Goal: Information Seeking & Learning: Learn about a topic

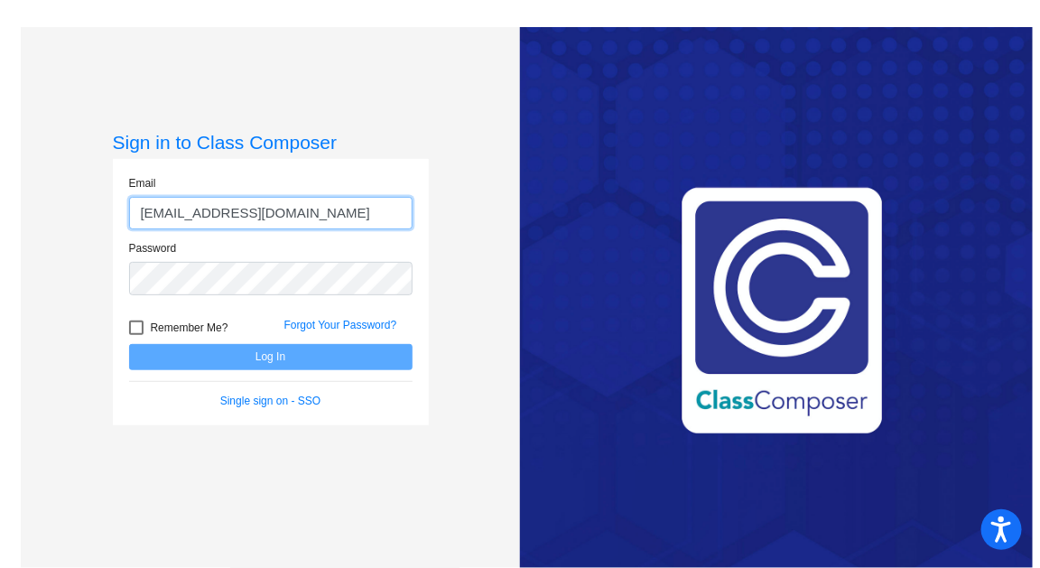
type input "[EMAIL_ADDRESS][DOMAIN_NAME]"
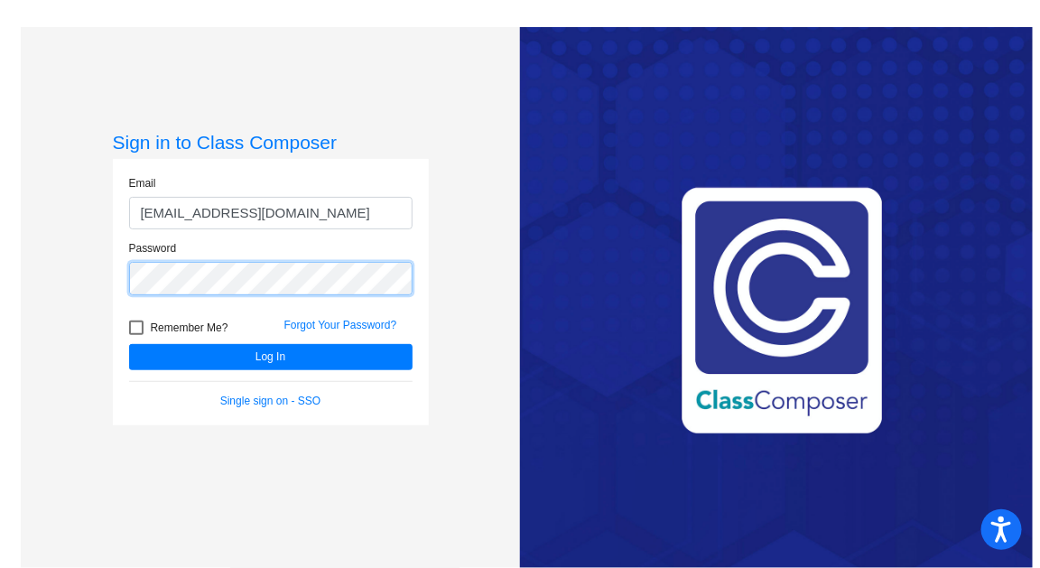
click at [129, 344] on button "Log In" at bounding box center [270, 357] width 283 height 26
click at [117, 264] on div "Password" at bounding box center [271, 272] width 310 height 65
click at [129, 344] on button "Log In" at bounding box center [270, 357] width 283 height 26
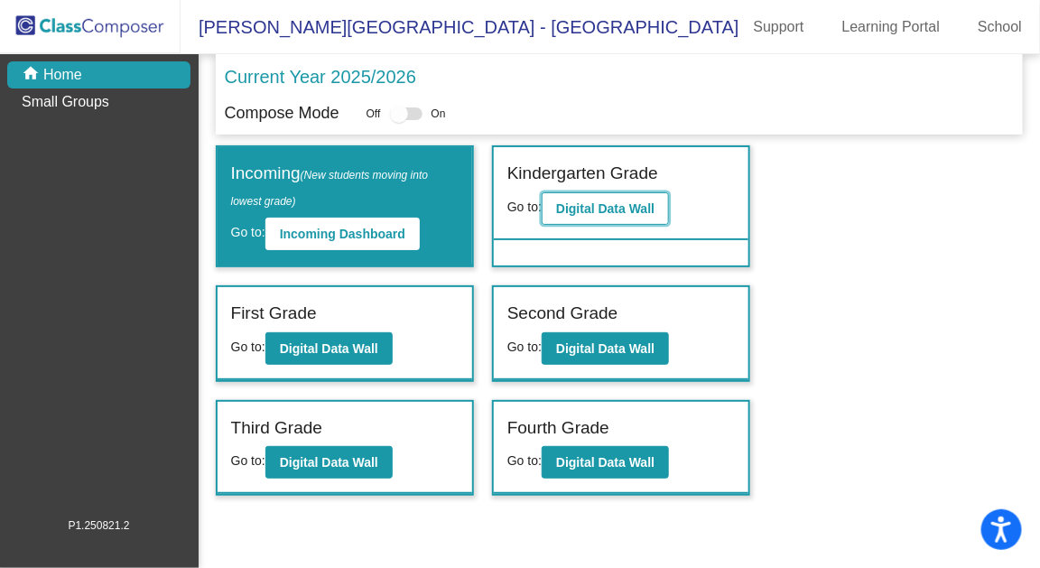
click at [596, 198] on button "Digital Data Wall" at bounding box center [604, 208] width 127 height 32
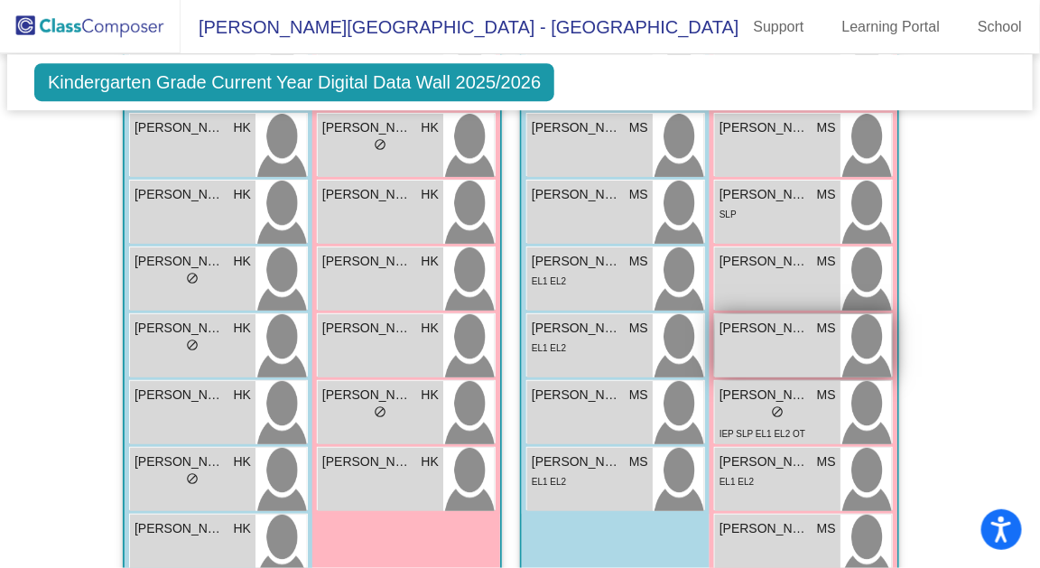
scroll to position [1594, 0]
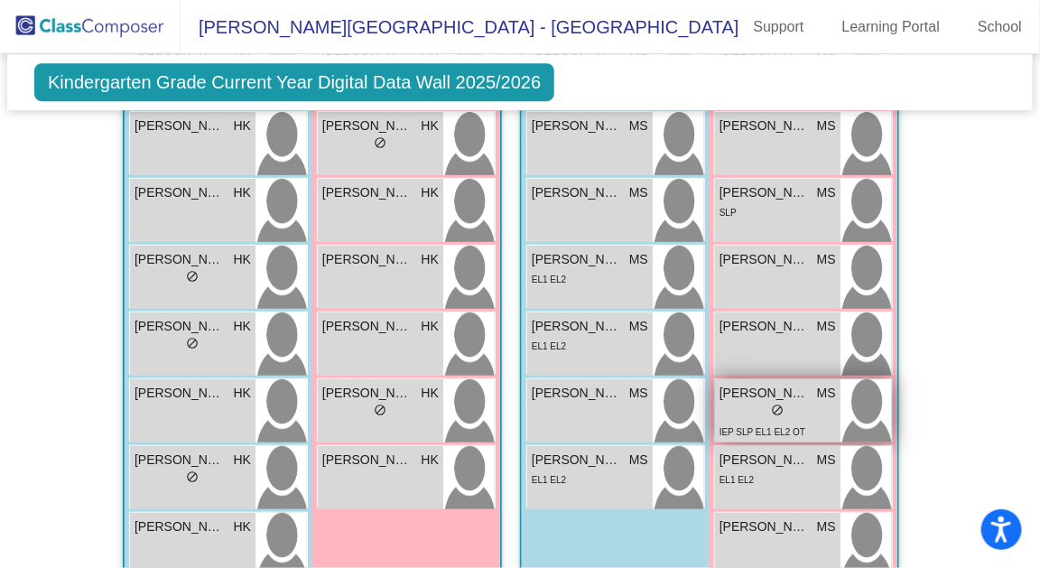
click at [754, 391] on span "[PERSON_NAME]" at bounding box center [764, 393] width 90 height 19
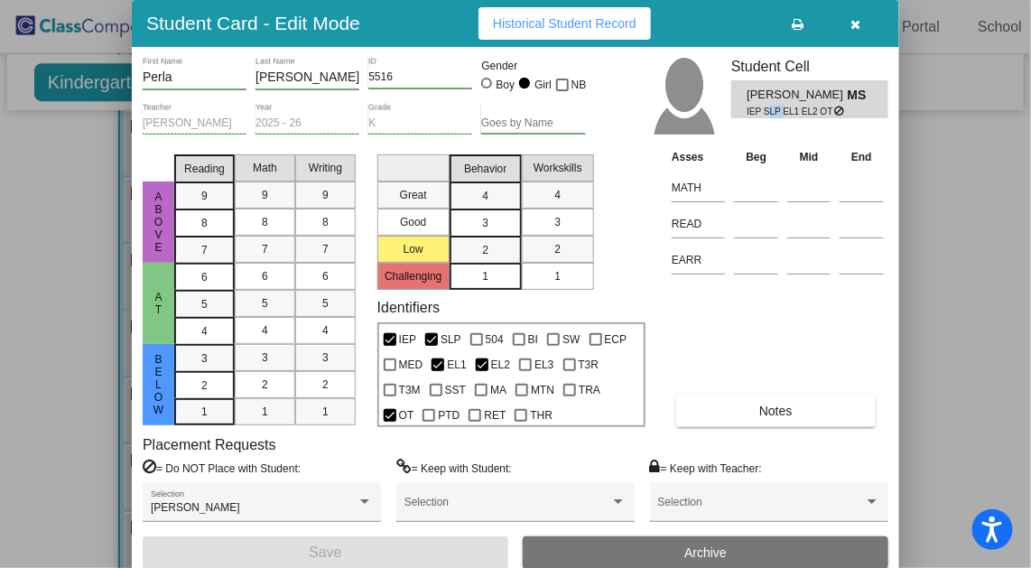
drag, startPoint x: 766, startPoint y: 114, endPoint x: 779, endPoint y: 115, distance: 12.7
click at [779, 115] on span "IEP SLP EL1 EL2 OT" at bounding box center [790, 112] width 88 height 14
drag, startPoint x: 790, startPoint y: 115, endPoint x: 810, endPoint y: 111, distance: 21.1
click at [806, 114] on span "IEP SLP EL1 EL2 OT" at bounding box center [790, 112] width 88 height 14
drag, startPoint x: 823, startPoint y: 109, endPoint x: 836, endPoint y: 113, distance: 13.1
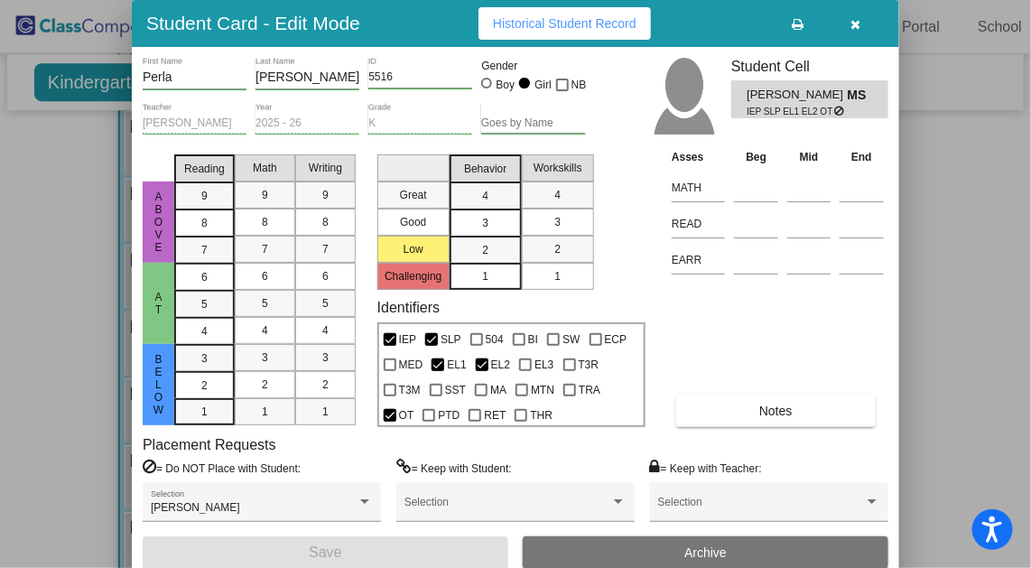
click at [836, 113] on div "IEP SLP EL1 EL2 OT" at bounding box center [808, 112] width 125 height 14
click at [856, 26] on icon "button" at bounding box center [856, 24] width 10 height 13
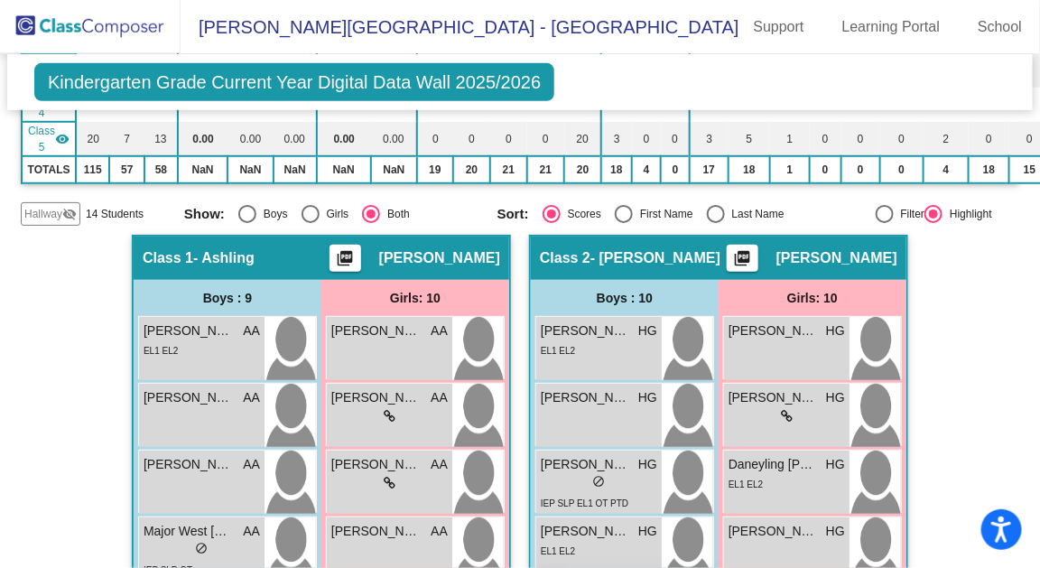
scroll to position [1, 0]
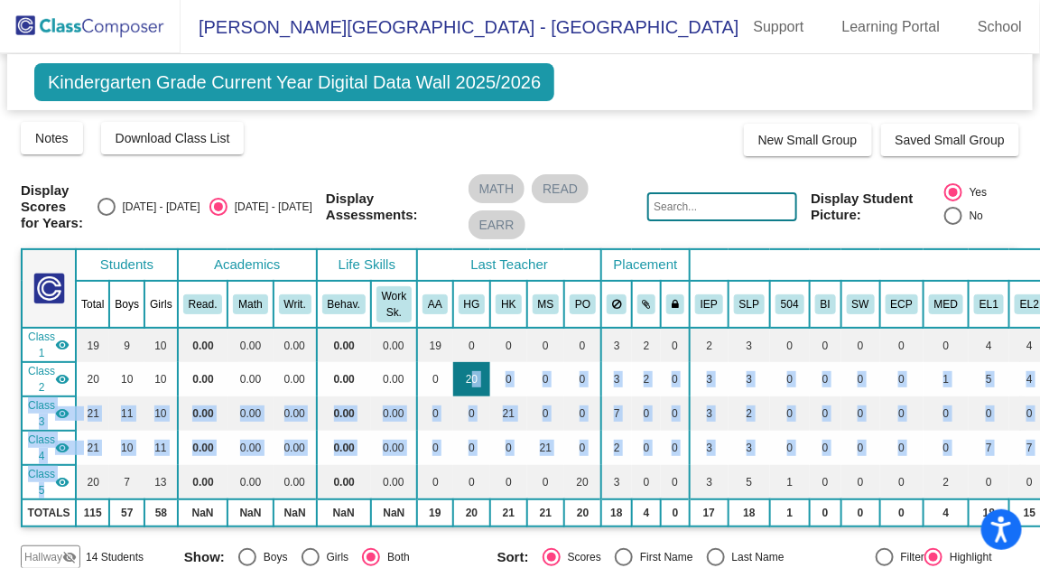
drag, startPoint x: 52, startPoint y: 480, endPoint x: 448, endPoint y: 391, distance: 405.2
click at [448, 391] on table "Students Academics Life Skills Last Teacher Placement Identified Total Boys Gir…" at bounding box center [765, 387] width 1488 height 279
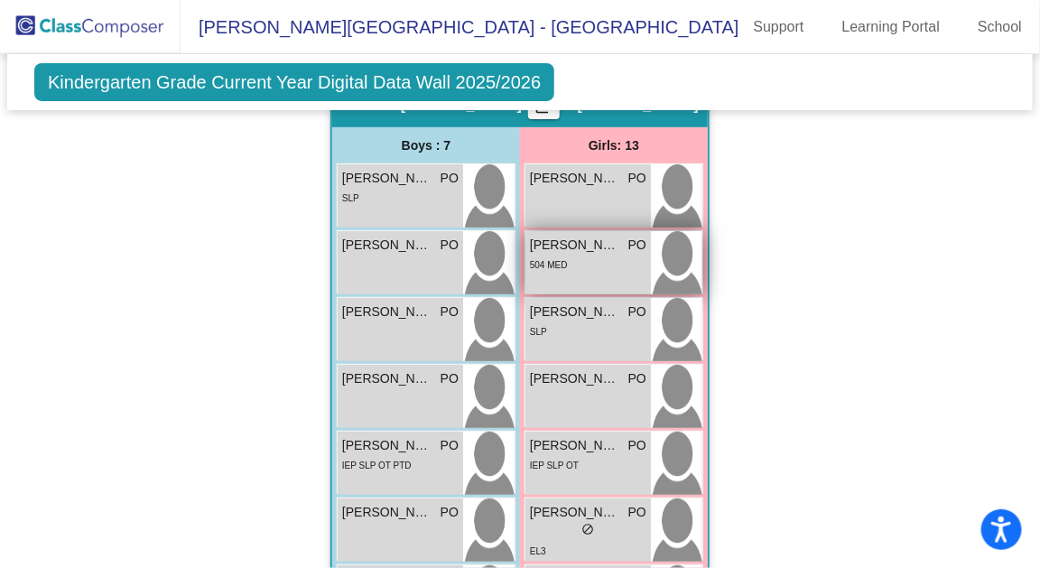
scroll to position [2130, 0]
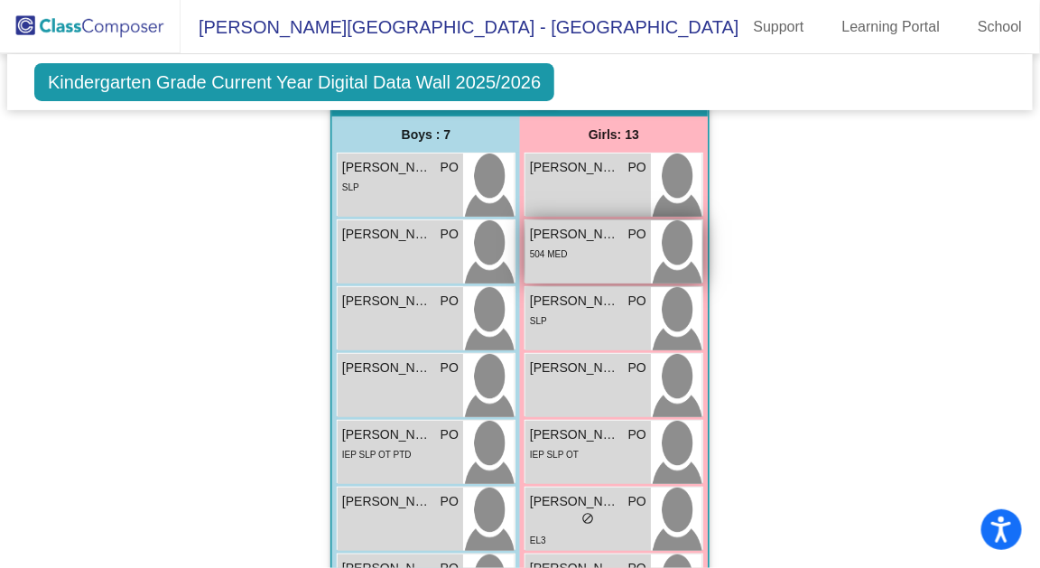
click at [590, 233] on span "[PERSON_NAME]" at bounding box center [575, 234] width 90 height 19
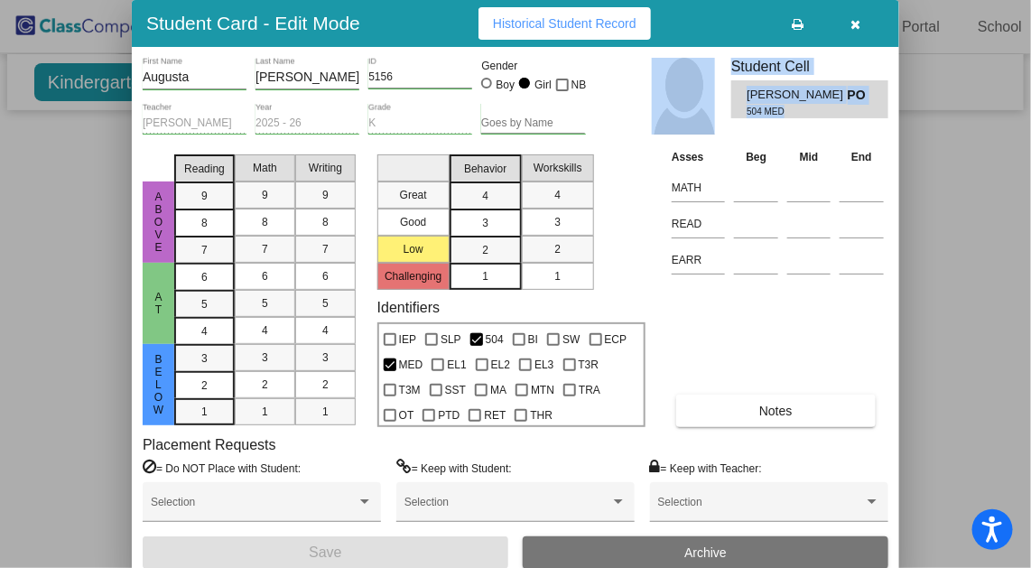
drag, startPoint x: 794, startPoint y: 105, endPoint x: 727, endPoint y: 96, distance: 67.4
click at [716, 102] on div "[PERSON_NAME] First Name [PERSON_NAME] Last Name 5156 ID Gender Boy Girl NB [PE…" at bounding box center [515, 102] width 745 height 89
click at [864, 21] on button "button" at bounding box center [856, 23] width 58 height 32
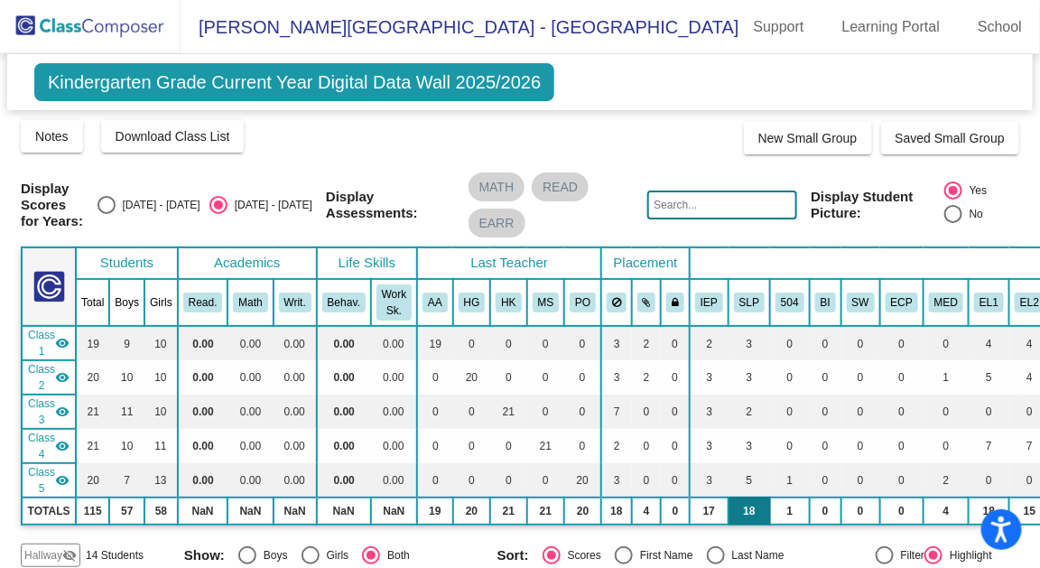
scroll to position [9, 0]
